Goal: Task Accomplishment & Management: Complete application form

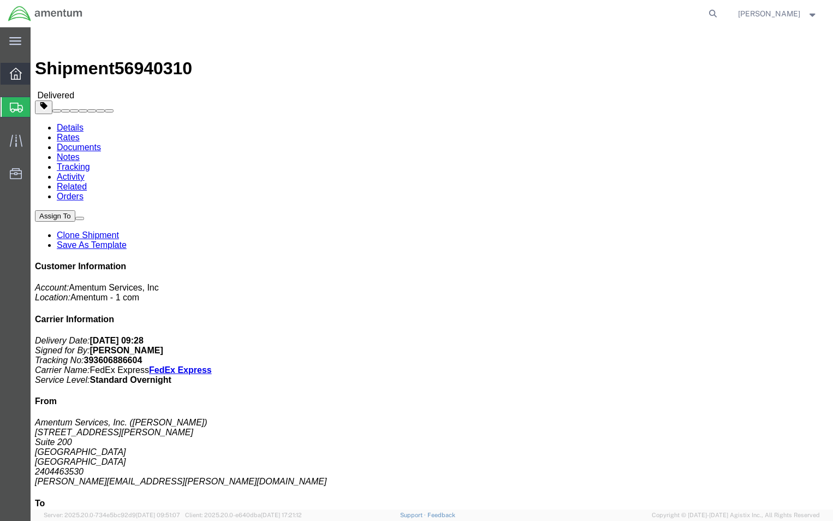
click at [18, 78] on icon at bounding box center [16, 74] width 12 height 12
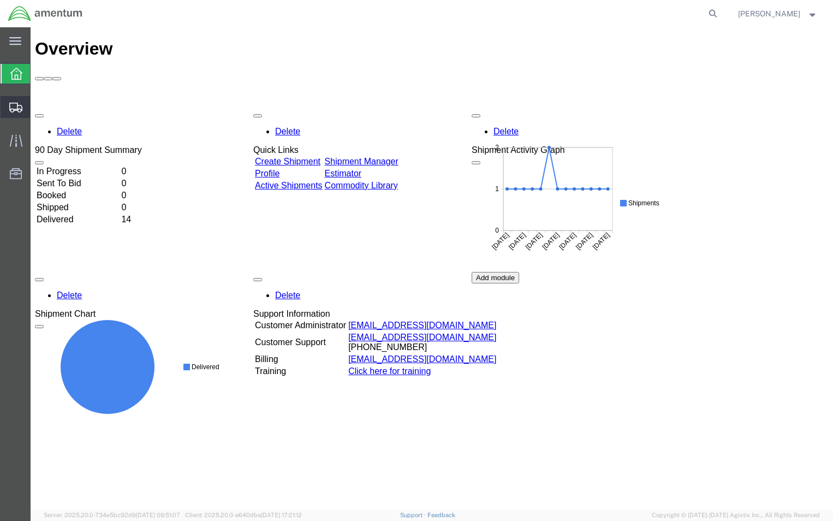
click at [0, 0] on span "Create Shipment" at bounding box center [0, 0] width 0 height 0
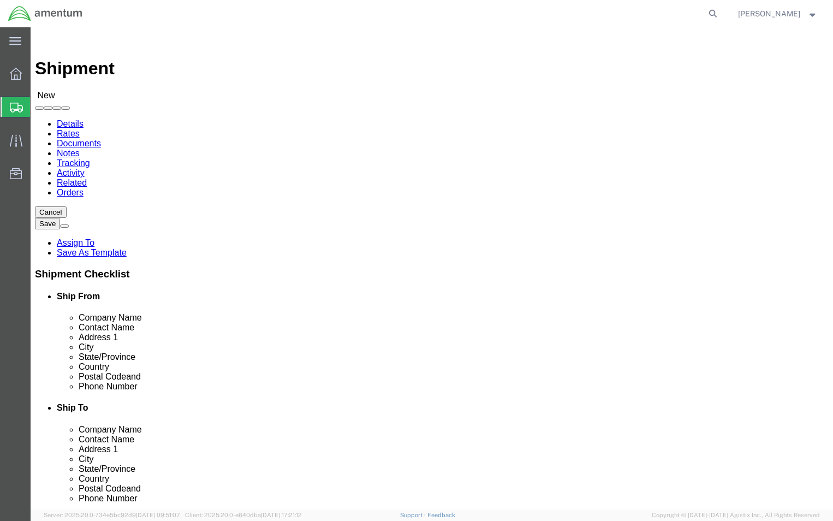
select select
click at [0, 0] on span "Create from Template" at bounding box center [0, 0] width 0 height 0
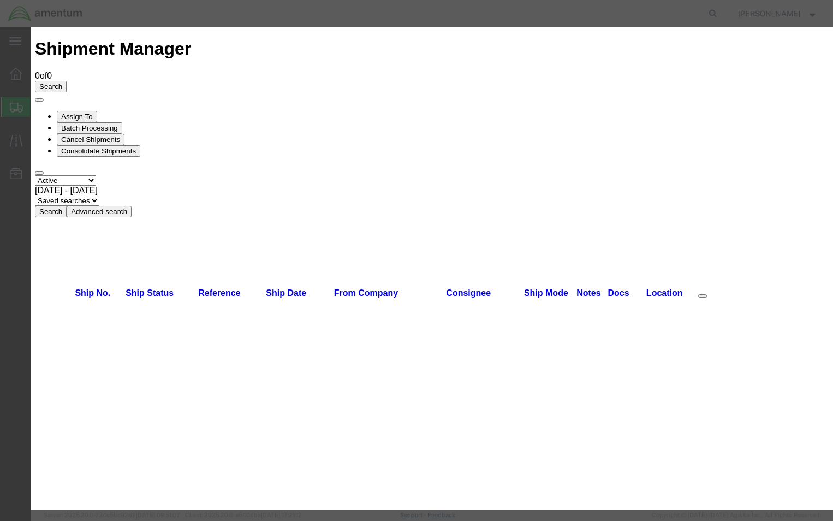
scroll to position [579, 0]
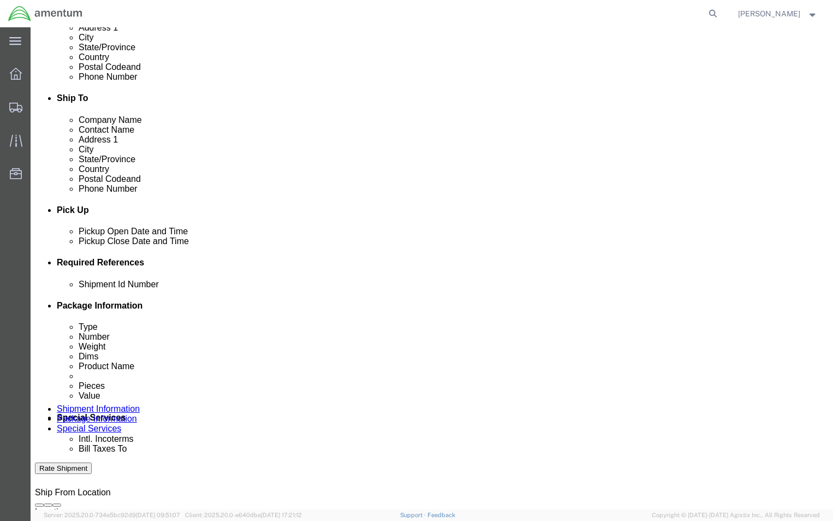
scroll to position [327, 0]
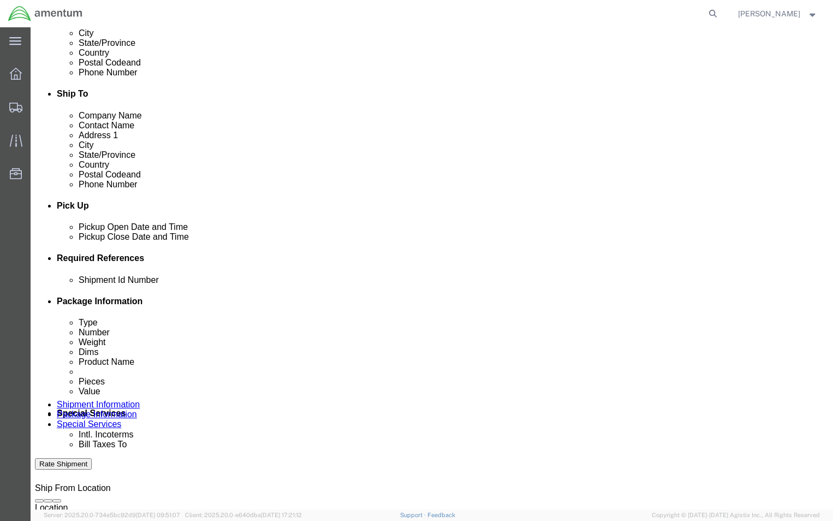
click div
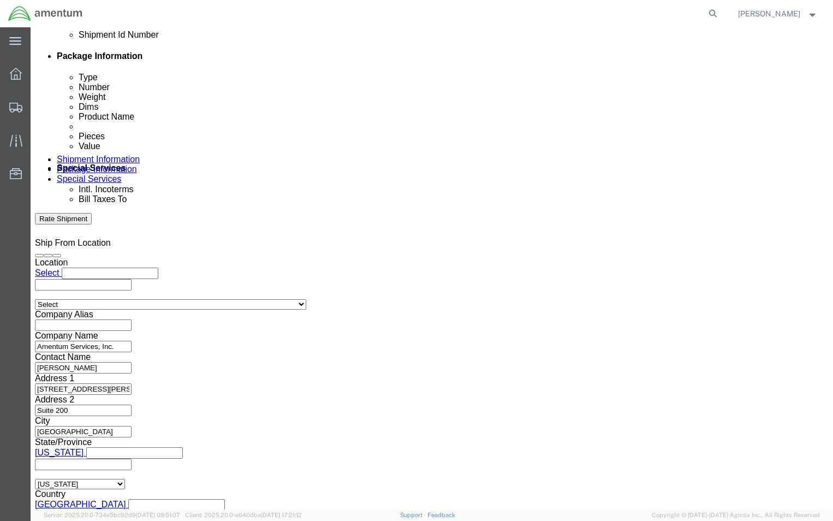
click button "Apply"
click input "text"
click td "10"
type input "[DATE]"
click div "Ship From Location Location Select Select My Profile Location [PHONE_NUMBER] [P…"
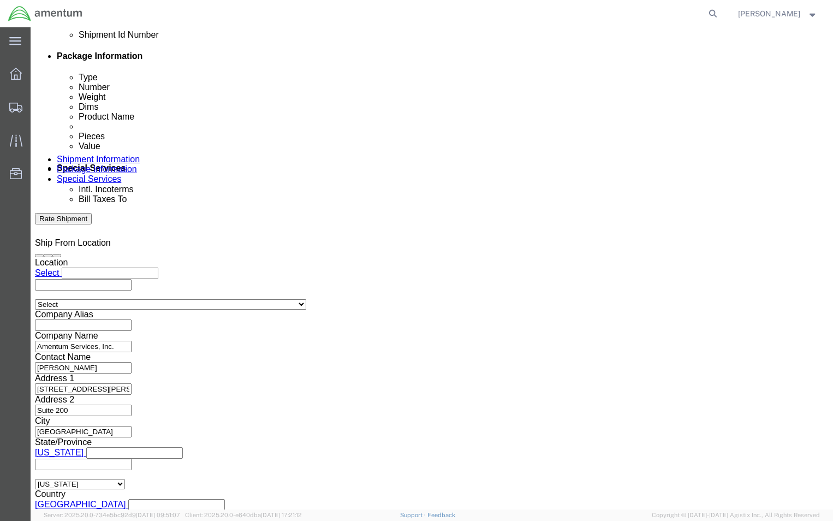
click input "text"
click td "10"
type input "[DATE]"
click input "text"
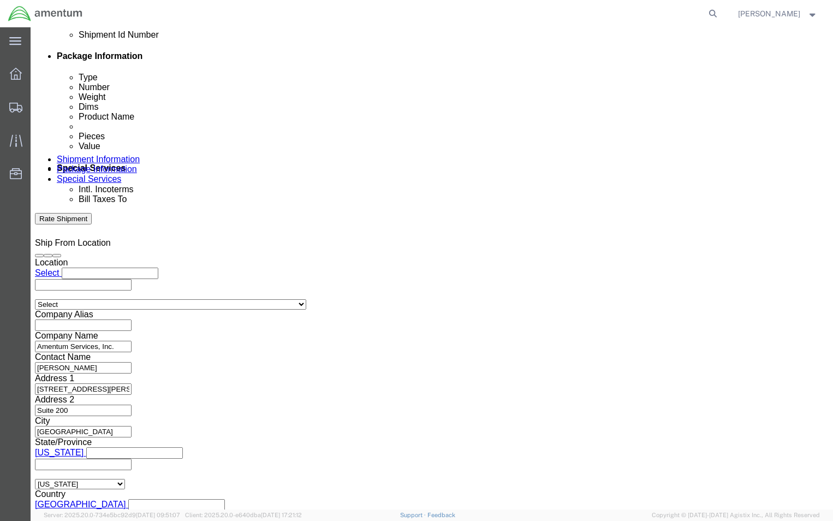
click div "Vehicle Select Size Select Container Number Owner Select Shipper Vessel"
click select "Select Air Less than Truckload Multi-Leg Ocean Freight Rail Small Parcel Truckl…"
select select "SMAL"
click select "Select Air Less than Truckload Multi-Leg Ocean Freight Rail Small Parcel Truckl…"
click div "Vehicle Size Container Number Owner Select Shipper Vessel"
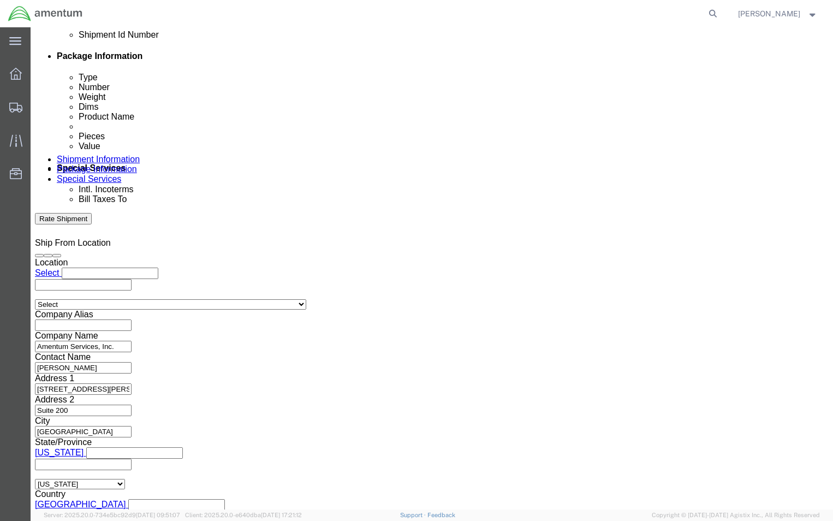
click button "Continue"
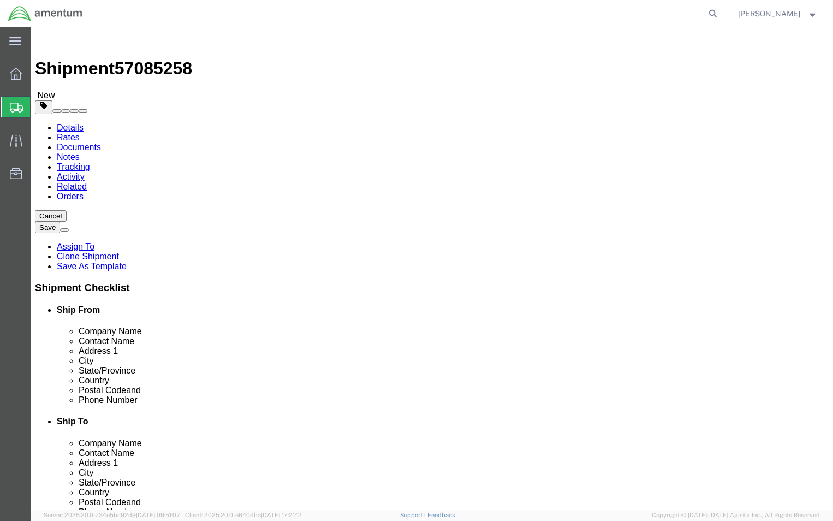
click button "Rate Shipment"
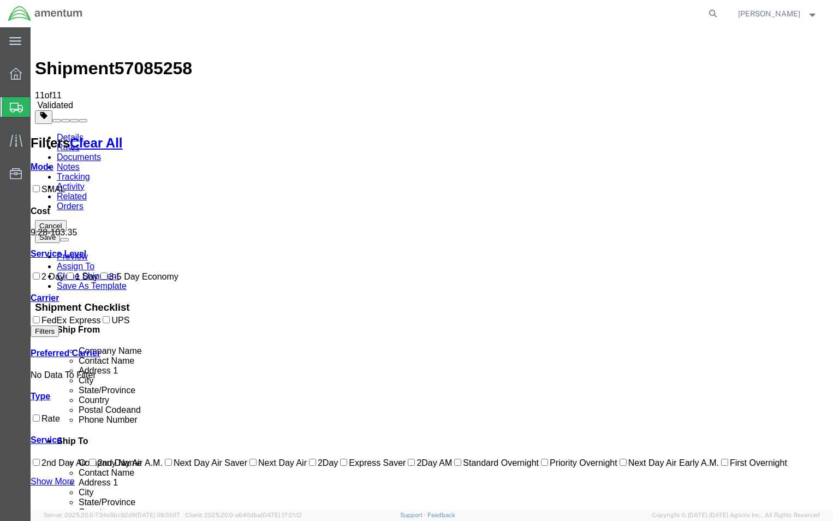
click at [40, 185] on input "SMAL" at bounding box center [36, 188] width 7 height 7
checkbox input "true"
drag, startPoint x: 44, startPoint y: 289, endPoint x: 49, endPoint y: 303, distance: 15.0
click at [67, 279] on input "1 Day" at bounding box center [70, 275] width 7 height 7
checkbox input "true"
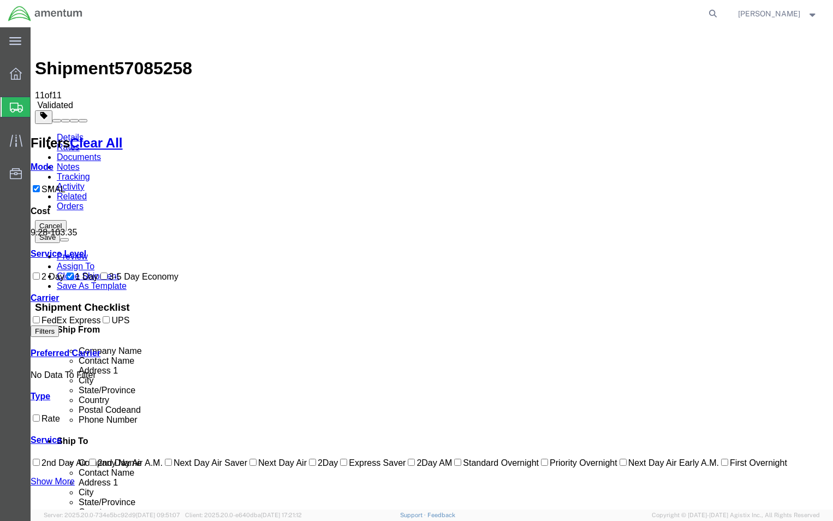
click at [40, 323] on input "FedEx Express" at bounding box center [36, 319] width 7 height 7
checkbox input "true"
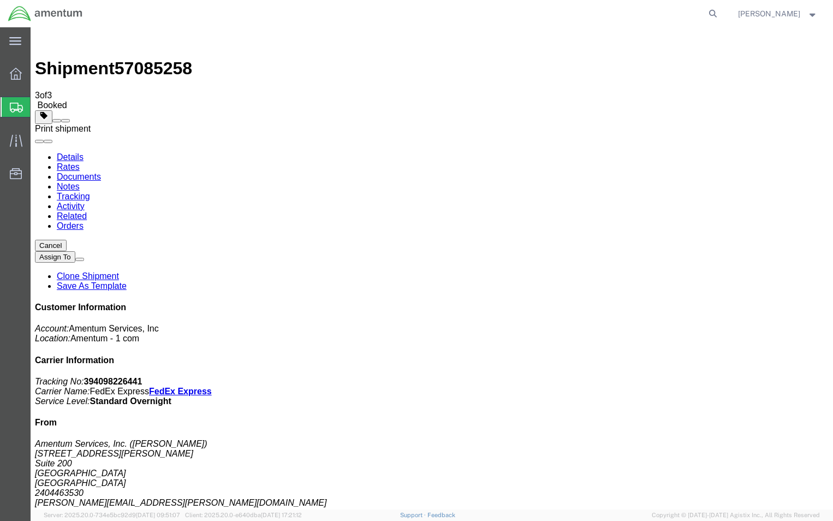
click at [65, 121] on span at bounding box center [65, 121] width 0 height 0
checkbox input "true"
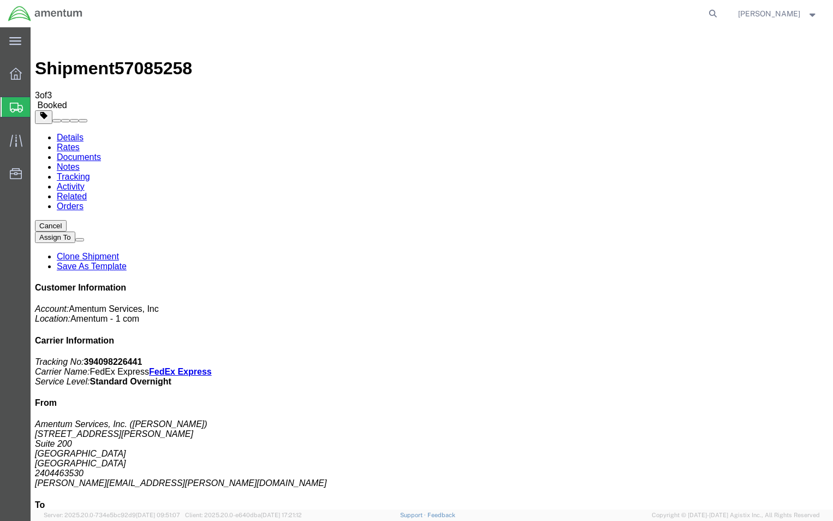
checkbox input "false"
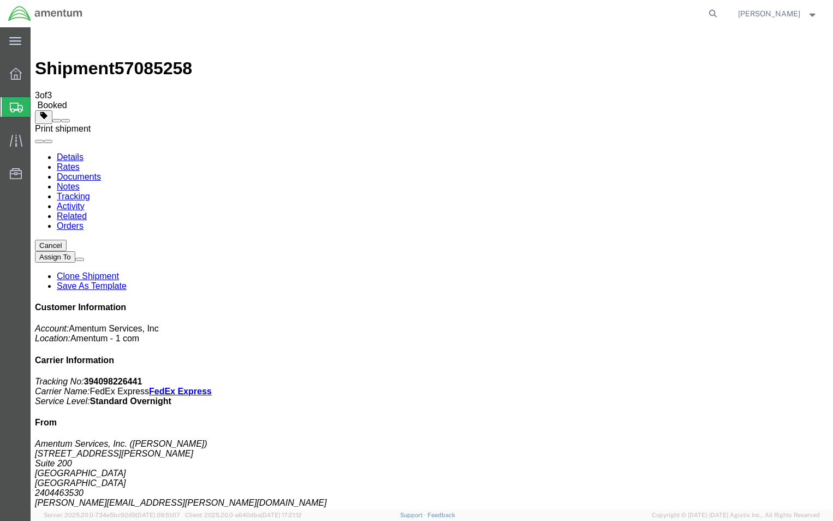
click at [65, 121] on span at bounding box center [65, 121] width 0 height 0
